Goal: Task Accomplishment & Management: Manage account settings

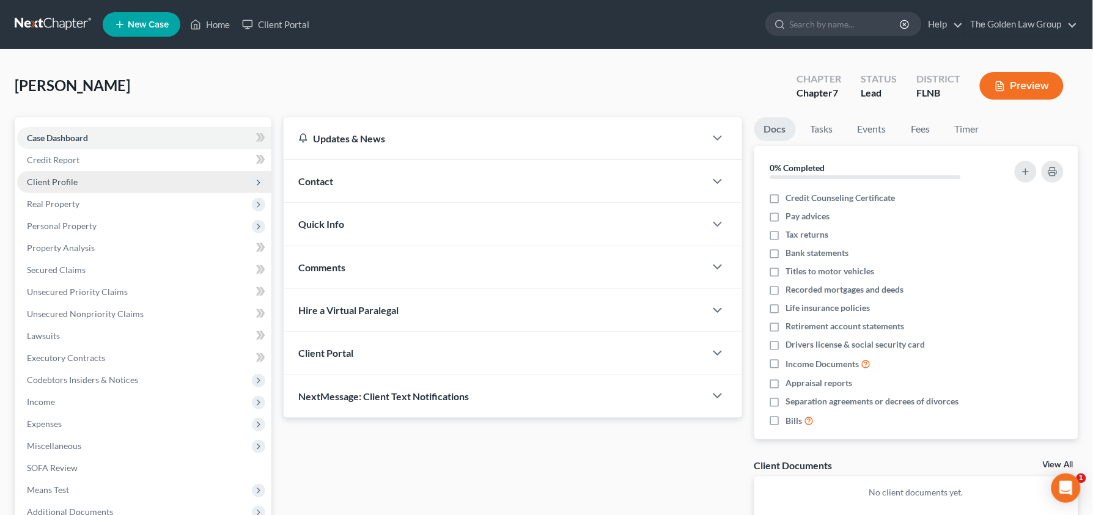
click at [103, 180] on span "Client Profile" at bounding box center [144, 182] width 254 height 22
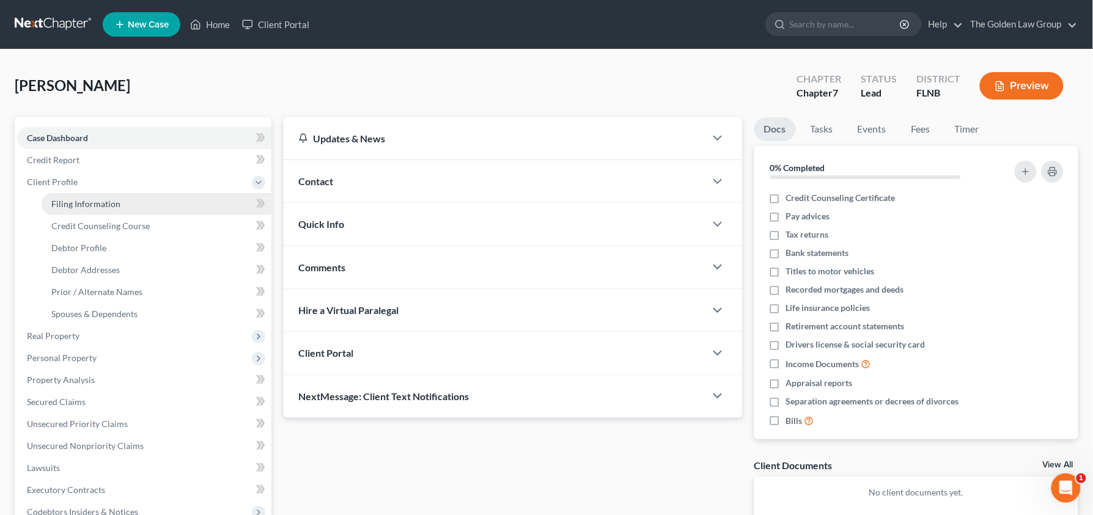
click at [104, 205] on span "Filing Information" at bounding box center [85, 204] width 69 height 10
select select "1"
select select "0"
select select "9"
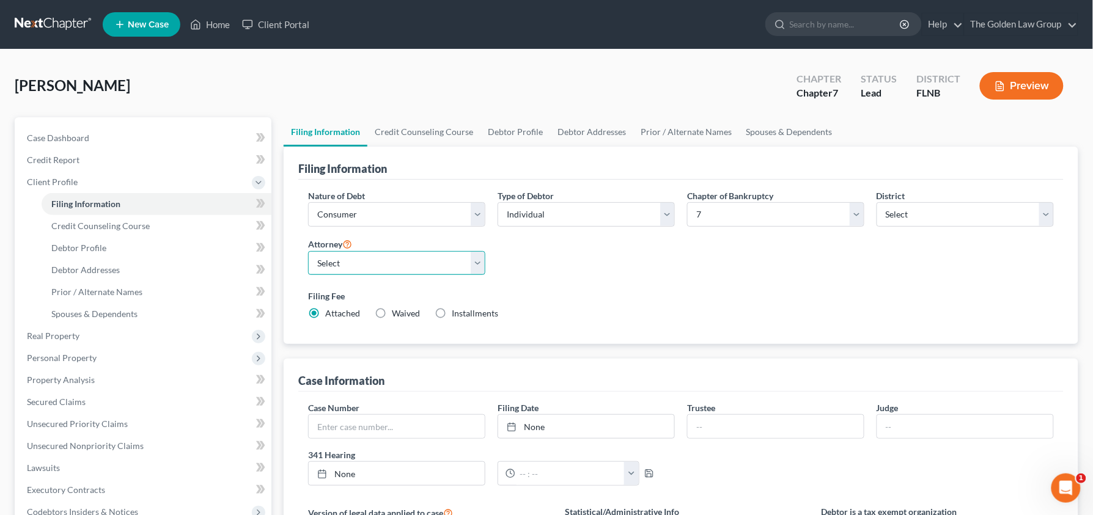
click at [471, 265] on select "Select G. Donald Golden - FLMB Eric Barksdale - FLMB Eric Barksdale - FLSB Susa…" at bounding box center [396, 263] width 177 height 24
click at [1037, 29] on link "The Golden Law Group" at bounding box center [1021, 24] width 113 height 22
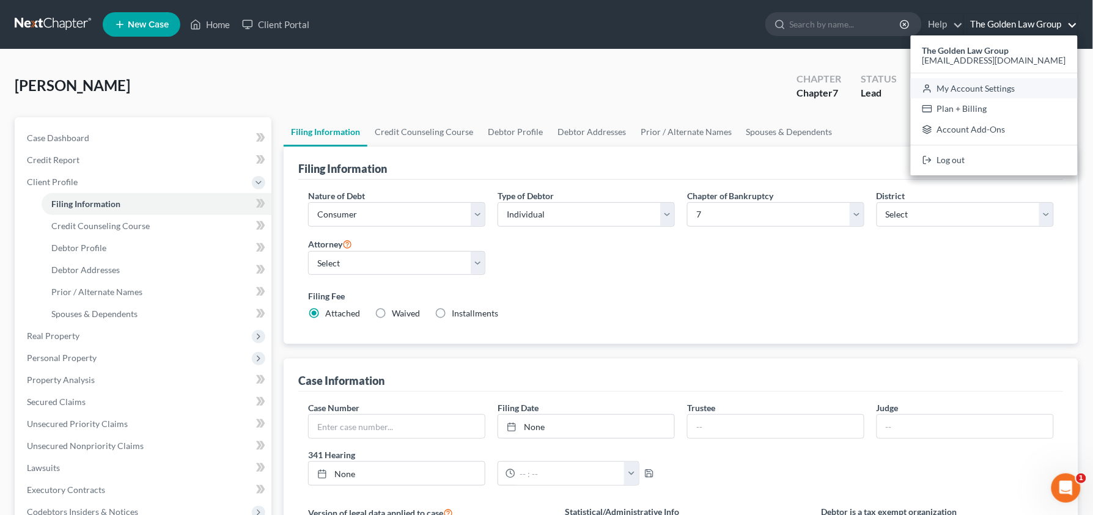
click at [996, 94] on link "My Account Settings" at bounding box center [994, 88] width 167 height 21
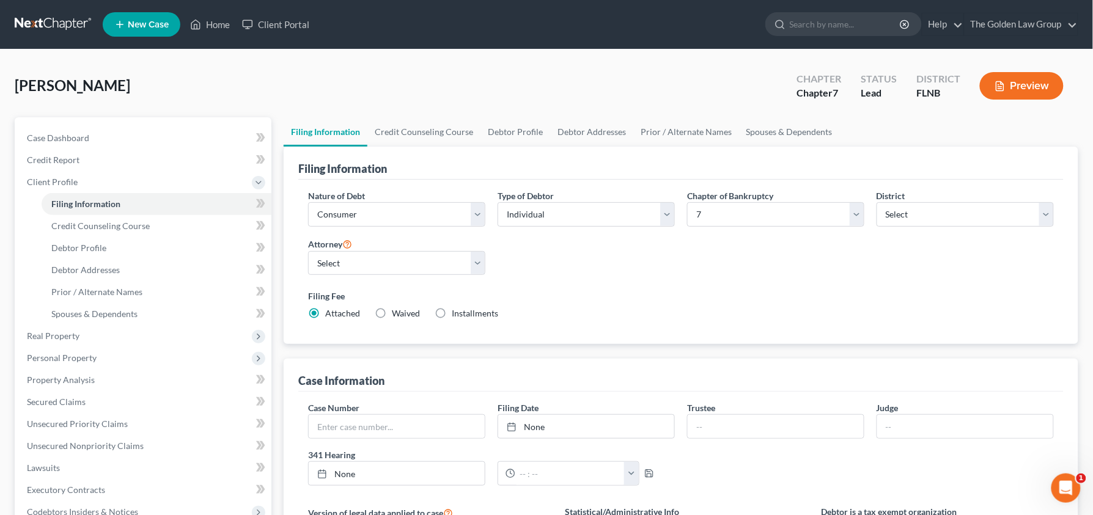
select select "15"
select select "24"
select select "9"
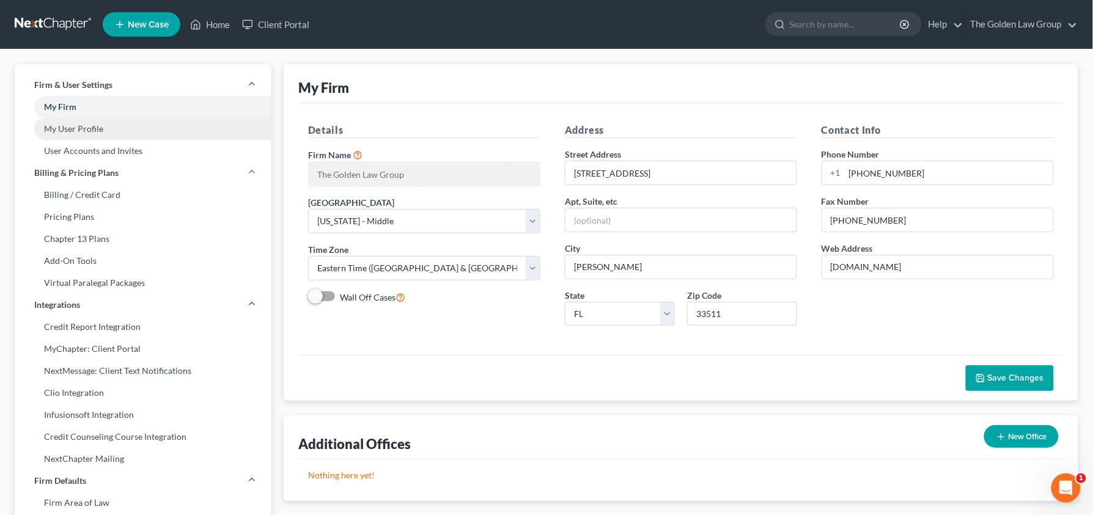
click at [125, 127] on link "My User Profile" at bounding box center [143, 129] width 257 height 22
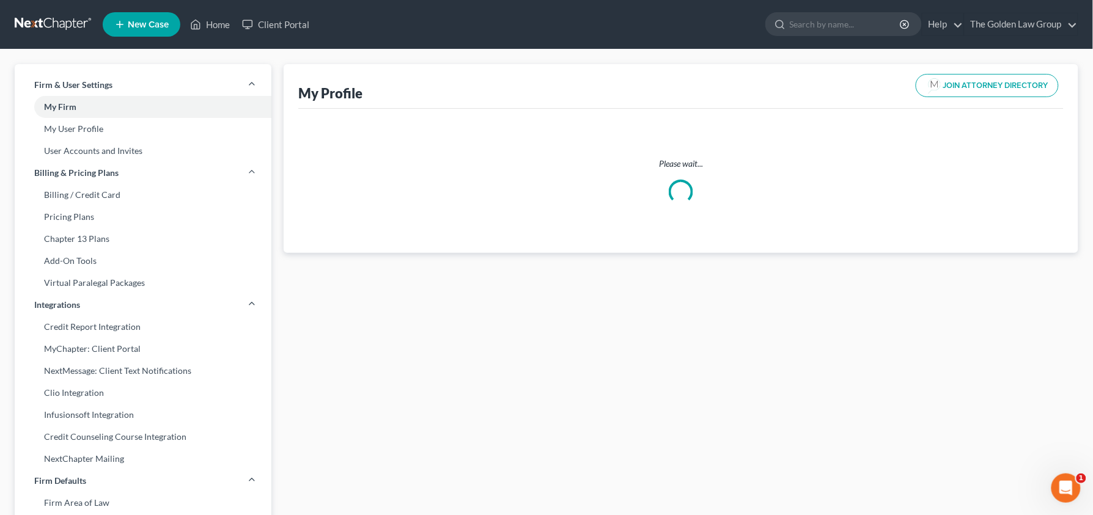
select select "9"
select select "15"
select select "attorney"
select select "0"
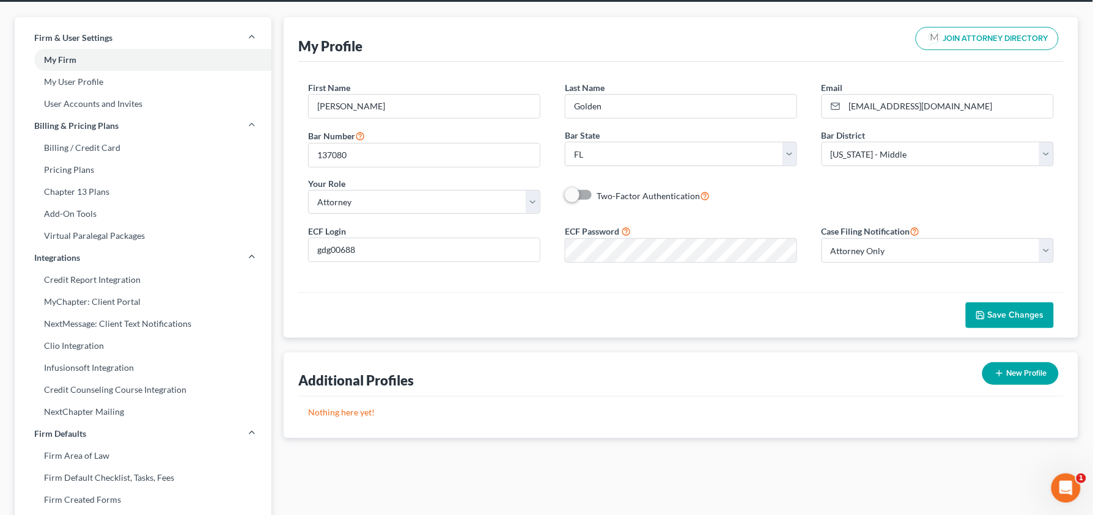
scroll to position [10, 0]
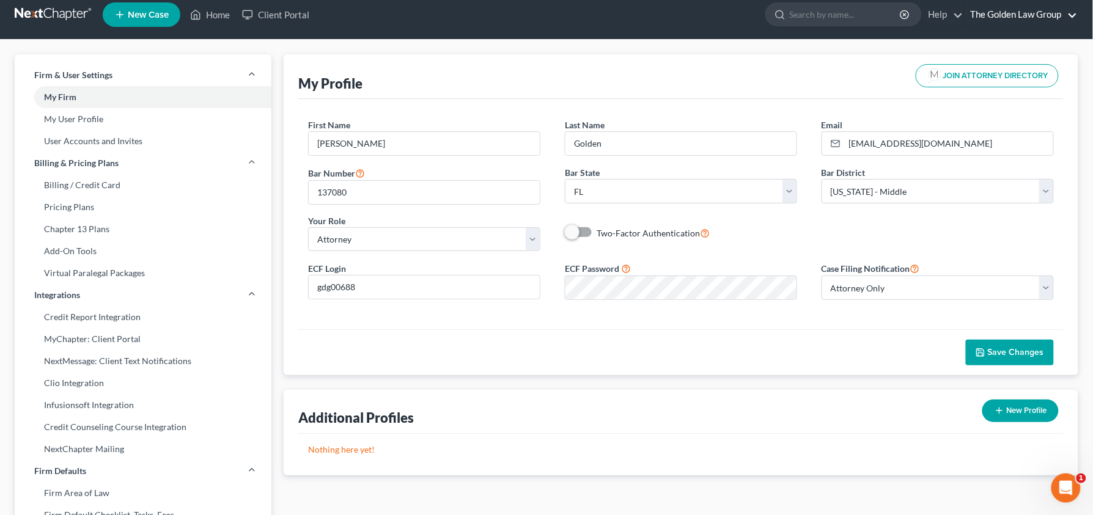
click at [1045, 19] on link "The Golden Law Group" at bounding box center [1021, 15] width 113 height 22
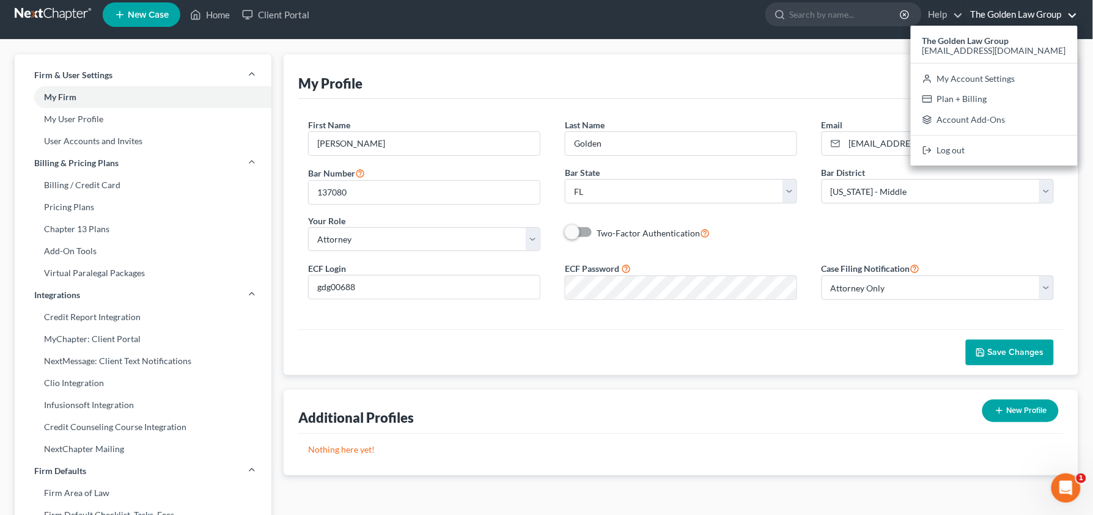
click at [766, 66] on div "My Profile JOIN ATTORNEY DIRECTORY" at bounding box center [680, 76] width 765 height 45
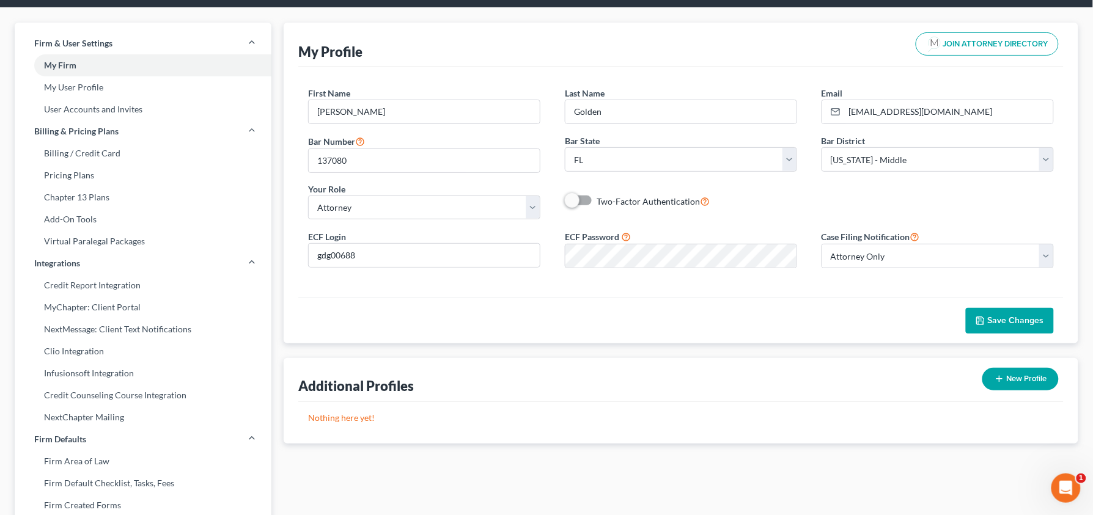
scroll to position [43, 0]
